Goal: Task Accomplishment & Management: Manage account settings

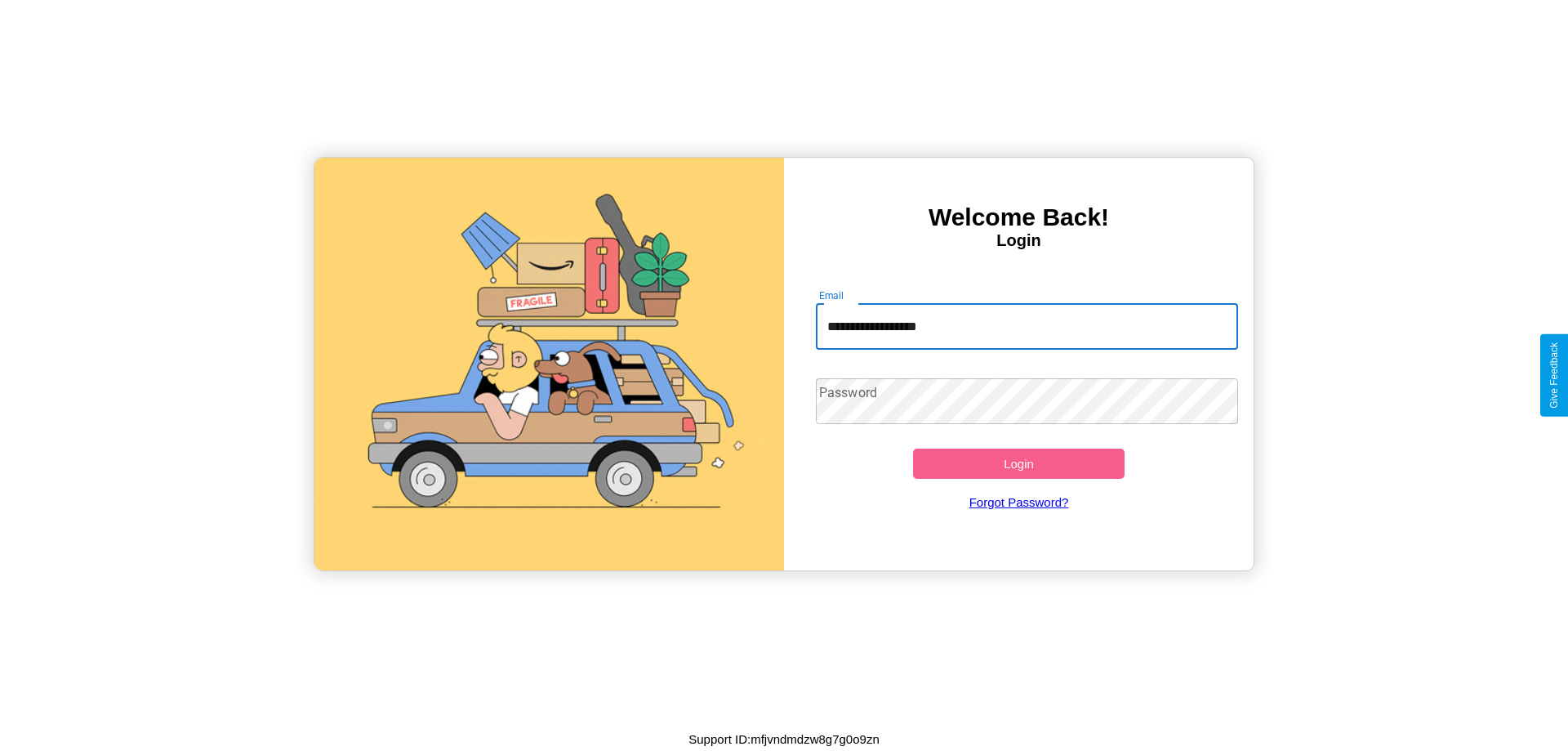
type input "**********"
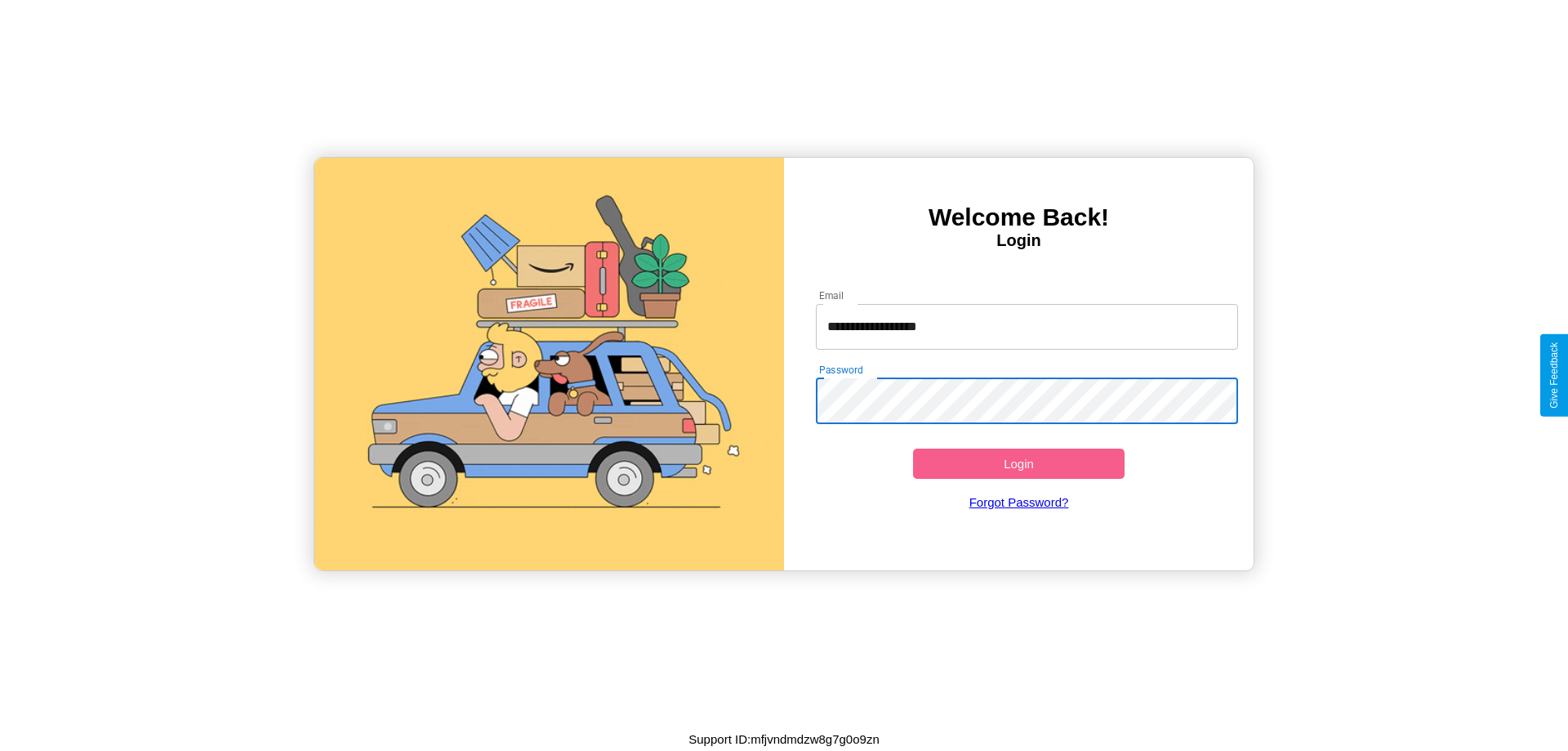
click at [1018, 463] on button "Login" at bounding box center [1019, 464] width 211 height 30
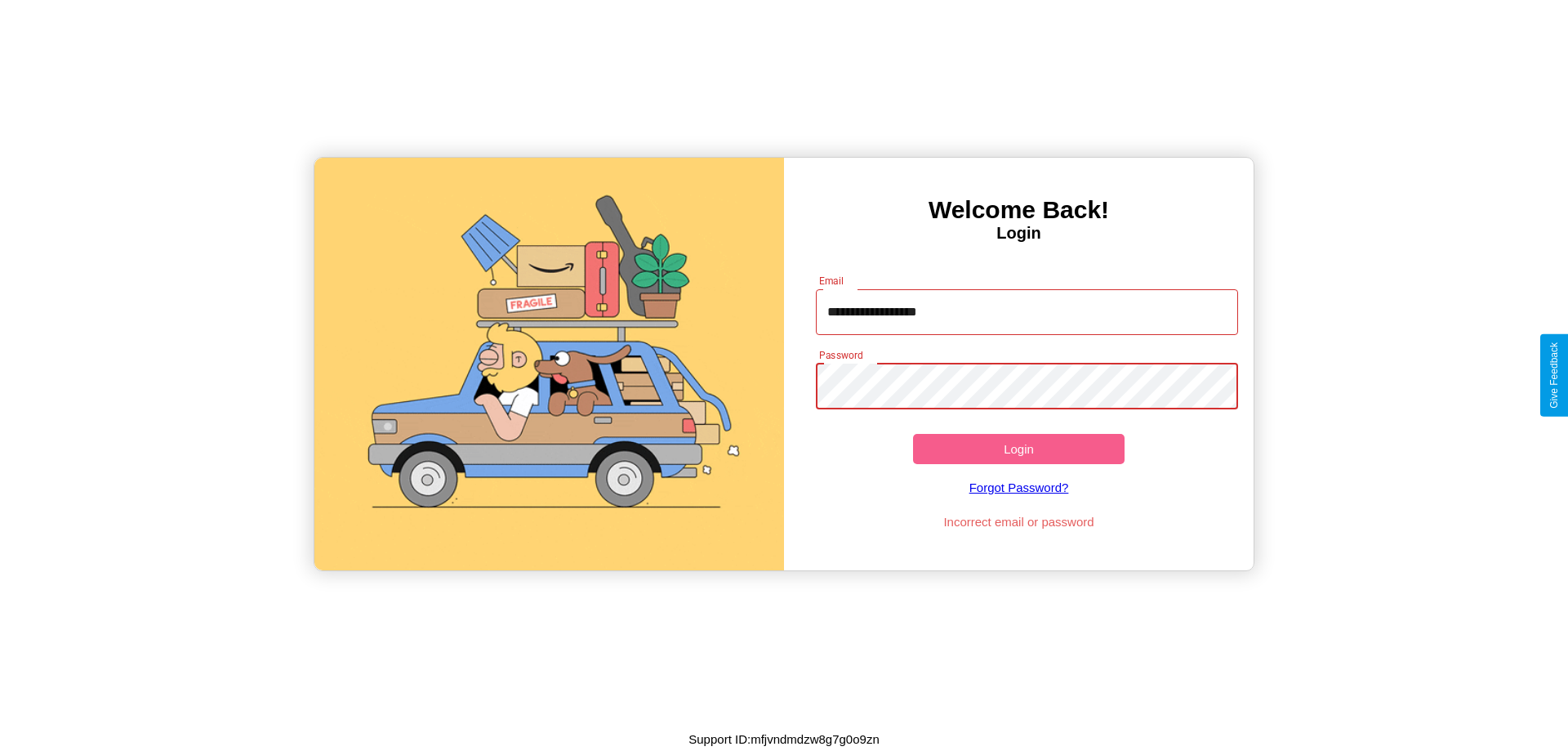
click at [1018, 449] on button "Login" at bounding box center [1019, 449] width 211 height 30
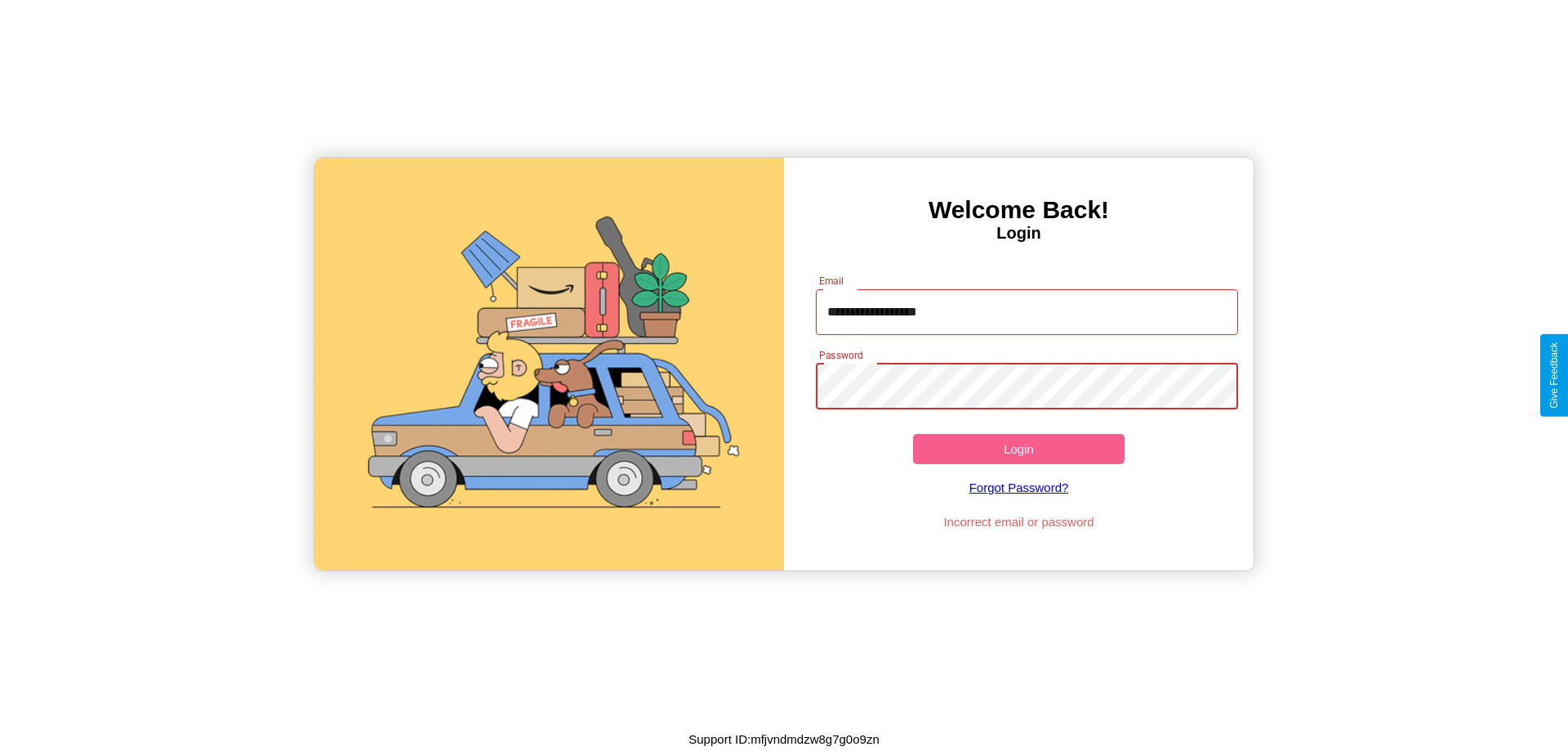
click at [1018, 449] on button "Login" at bounding box center [1019, 449] width 211 height 30
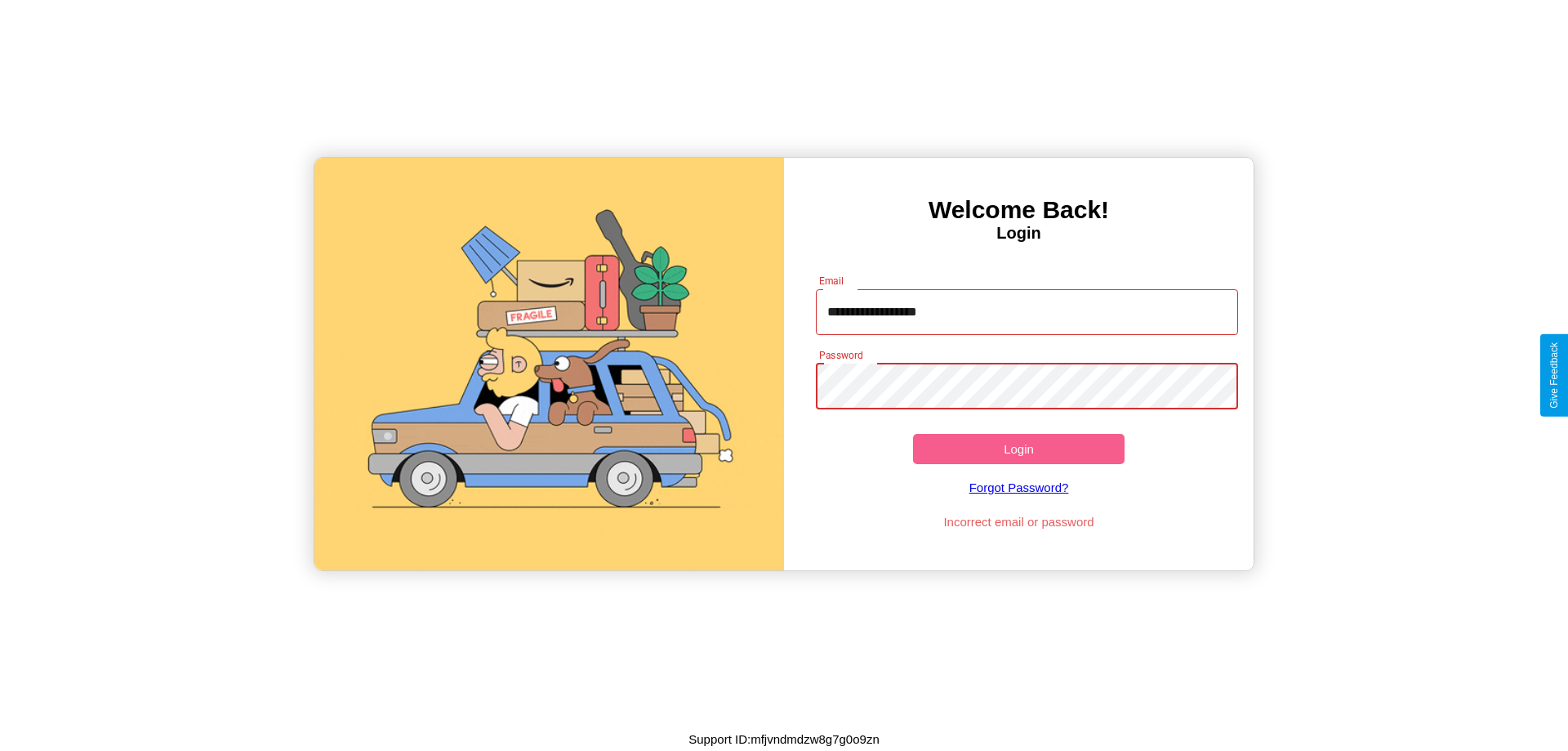
click at [1018, 449] on button "Login" at bounding box center [1019, 449] width 211 height 30
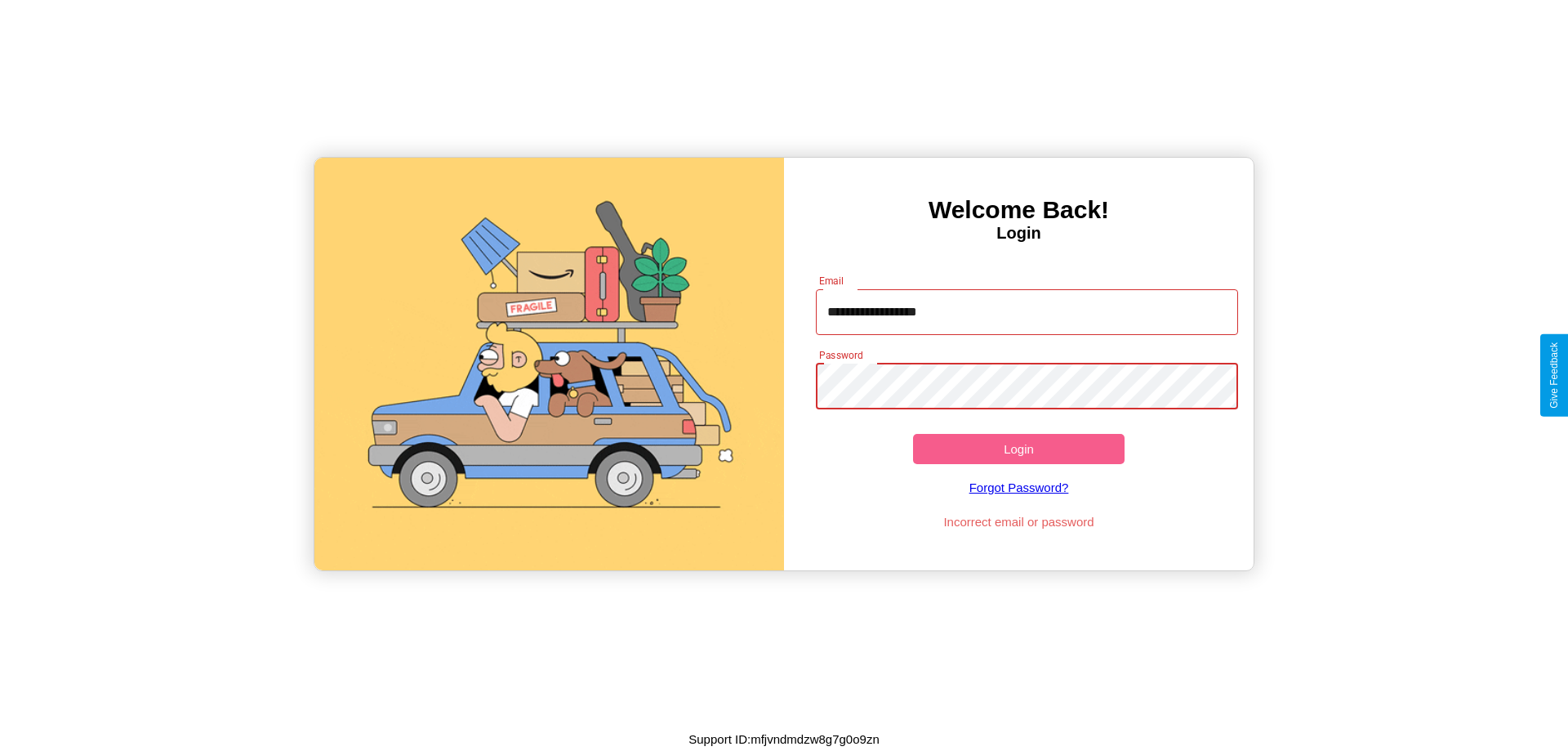
click at [1018, 449] on button "Login" at bounding box center [1019, 449] width 211 height 30
